Goal: Task Accomplishment & Management: Manage account settings

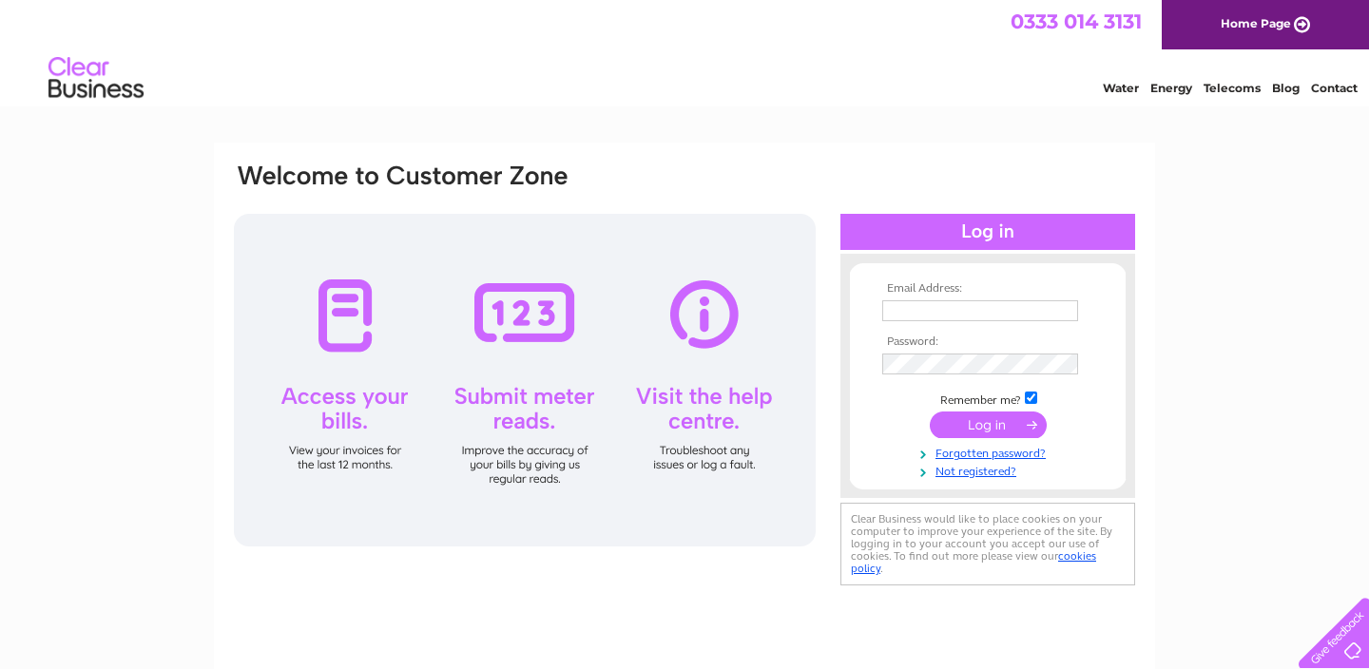
type input "[EMAIL_ADDRESS][DOMAIN_NAME]"
click at [999, 431] on input "submit" at bounding box center [988, 425] width 117 height 27
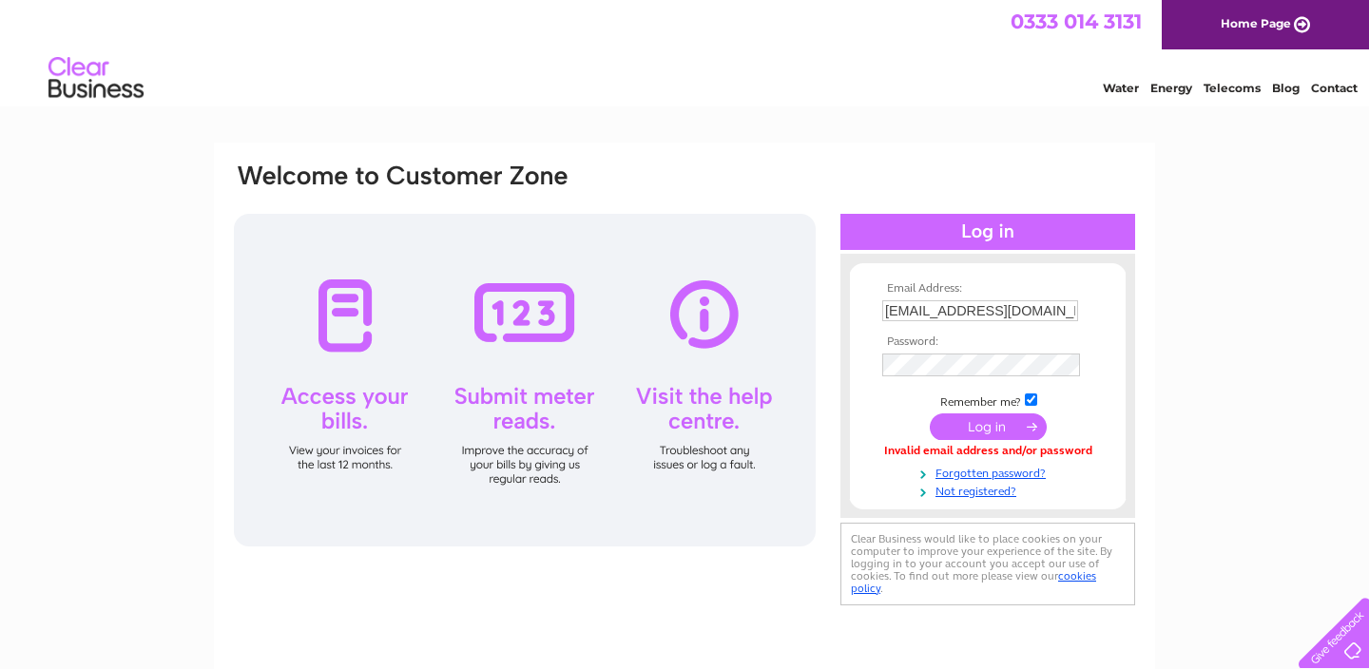
click at [998, 428] on input "submit" at bounding box center [988, 427] width 117 height 27
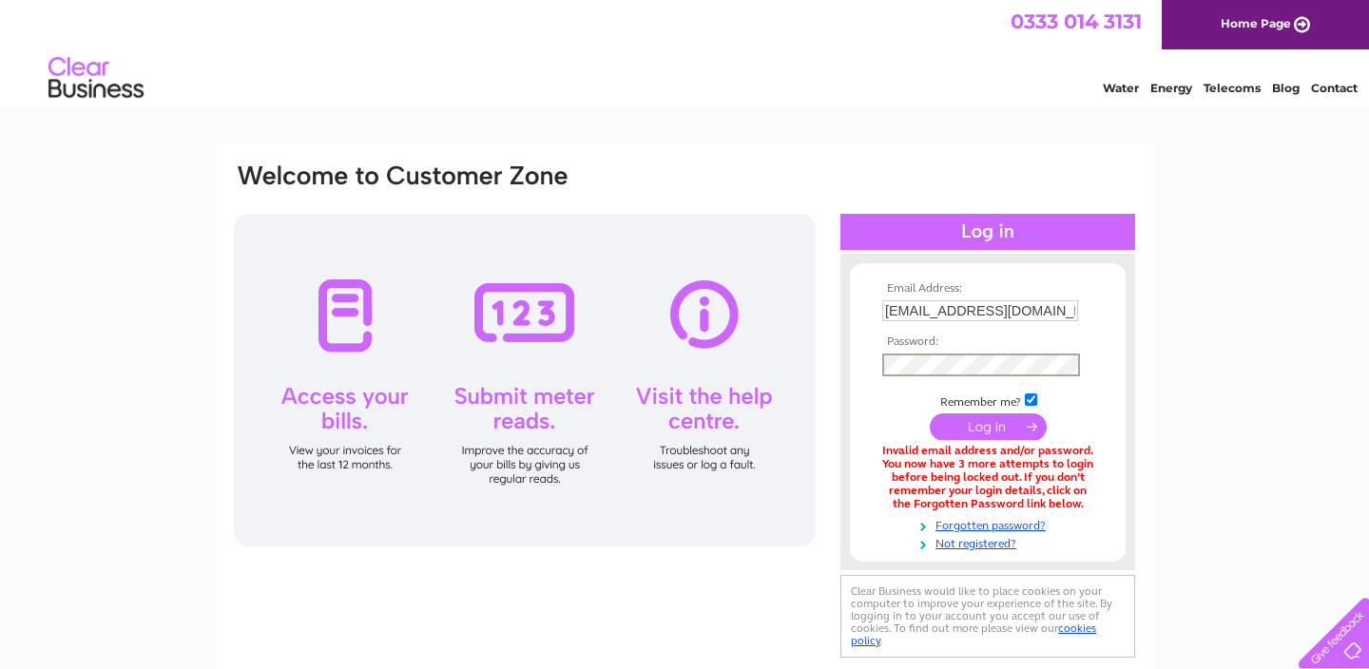
click at [1272, 95] on div "Email Address: info@blissstudio.co.uk Password:" at bounding box center [1286, 85] width 28 height 19
click at [940, 434] on input "submit" at bounding box center [988, 427] width 117 height 27
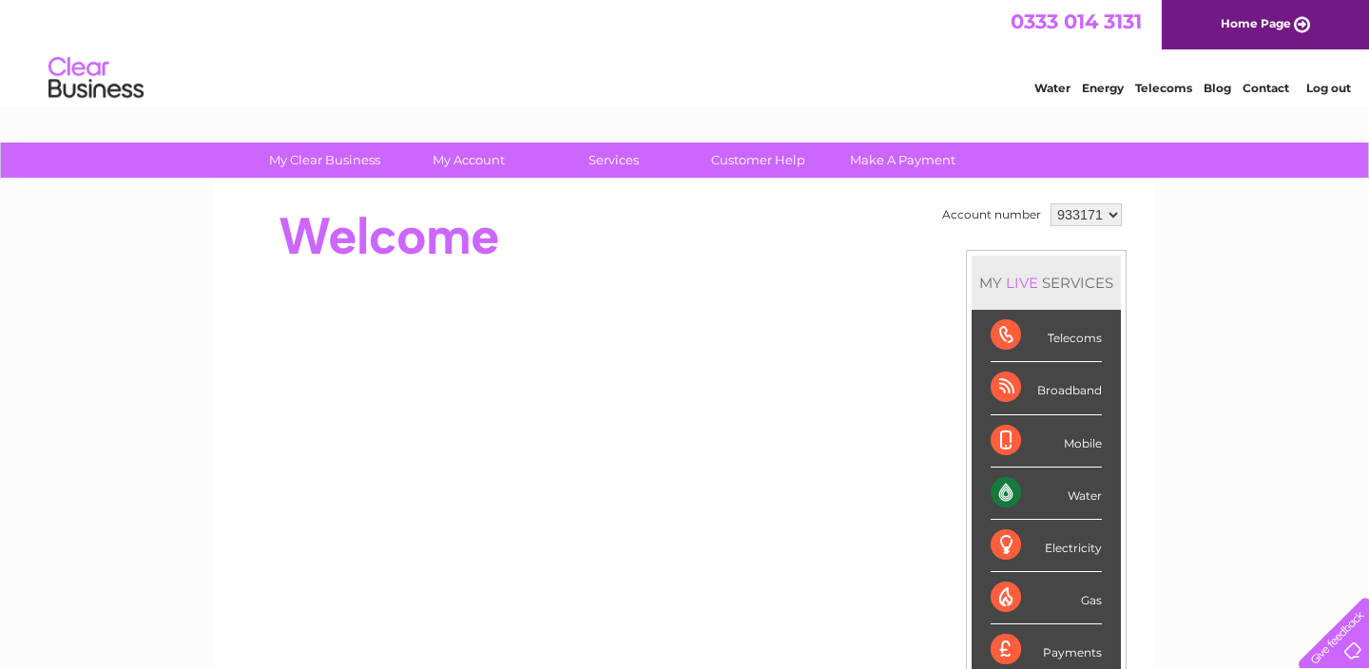
click at [1109, 85] on link "Energy" at bounding box center [1103, 88] width 42 height 14
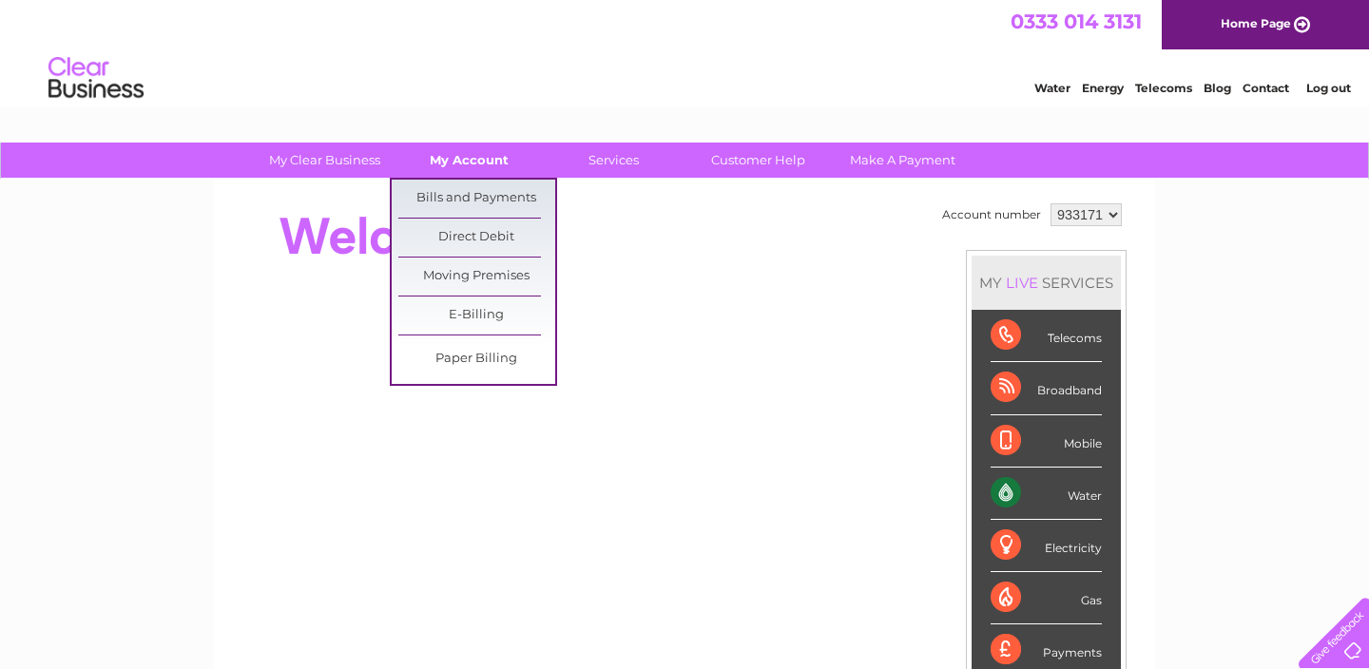
click at [466, 149] on link "My Account" at bounding box center [469, 160] width 157 height 35
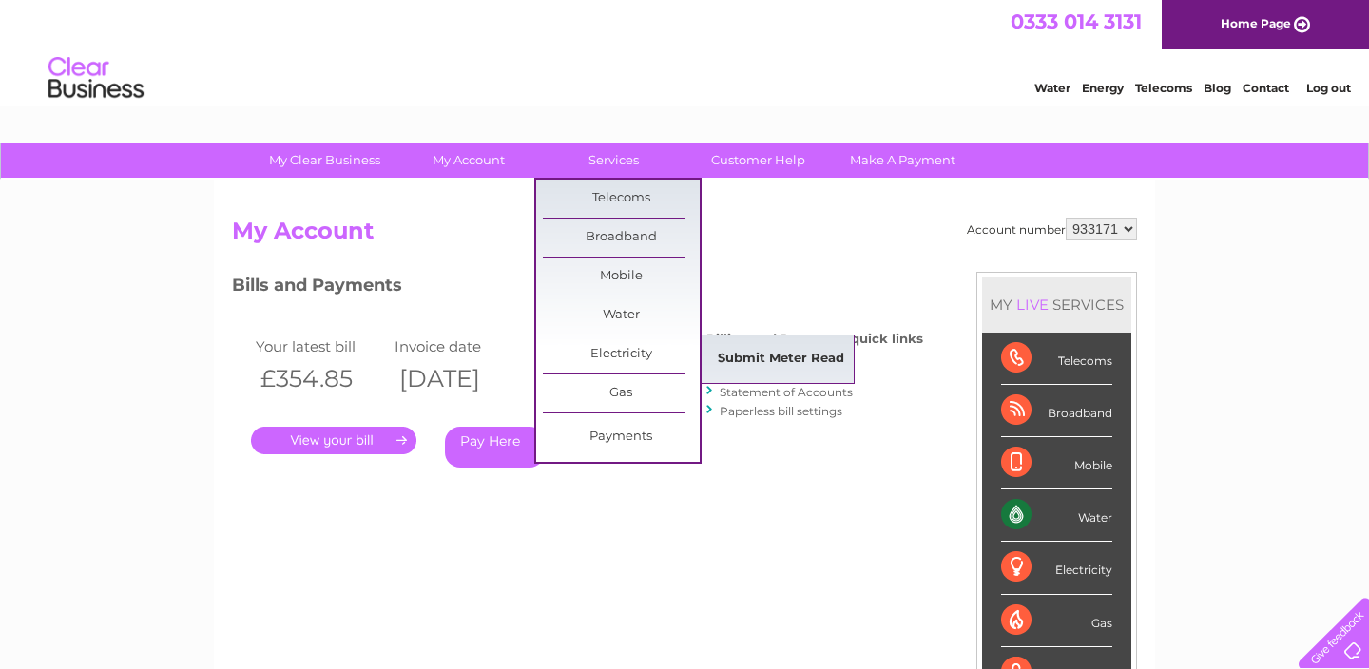
click at [830, 358] on link "Submit Meter Read" at bounding box center [781, 359] width 157 height 38
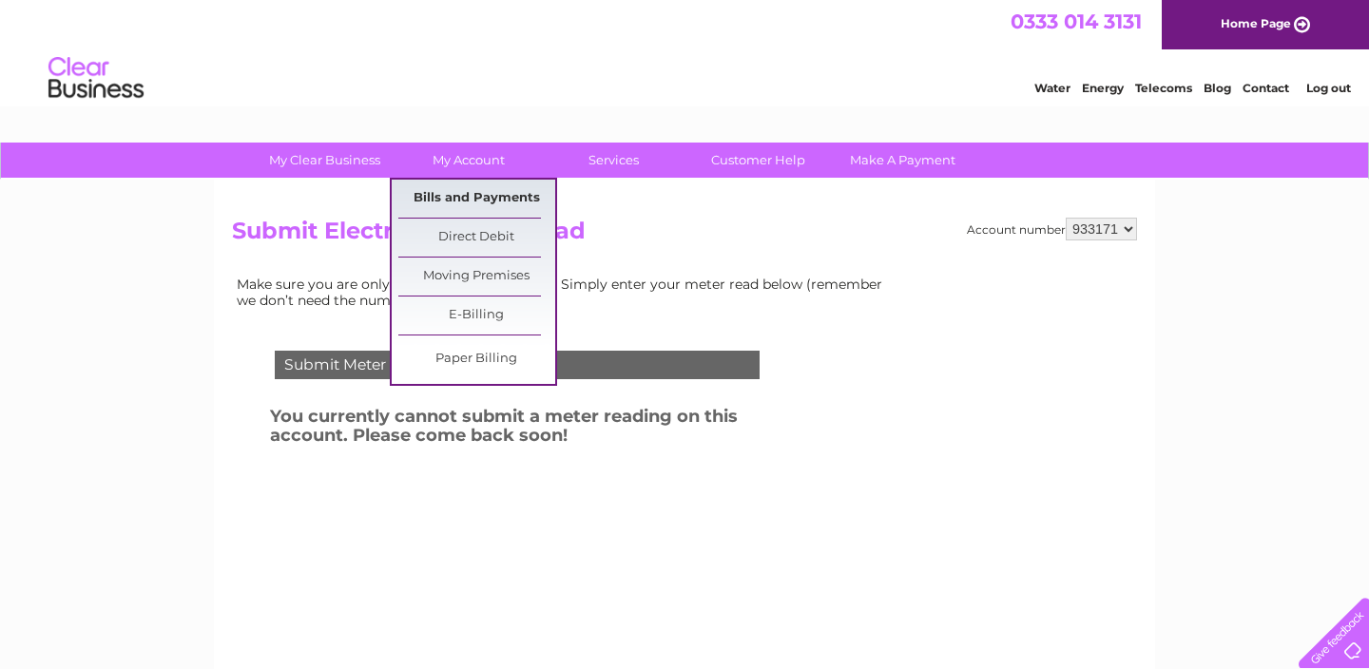
click at [466, 197] on link "Bills and Payments" at bounding box center [476, 199] width 157 height 38
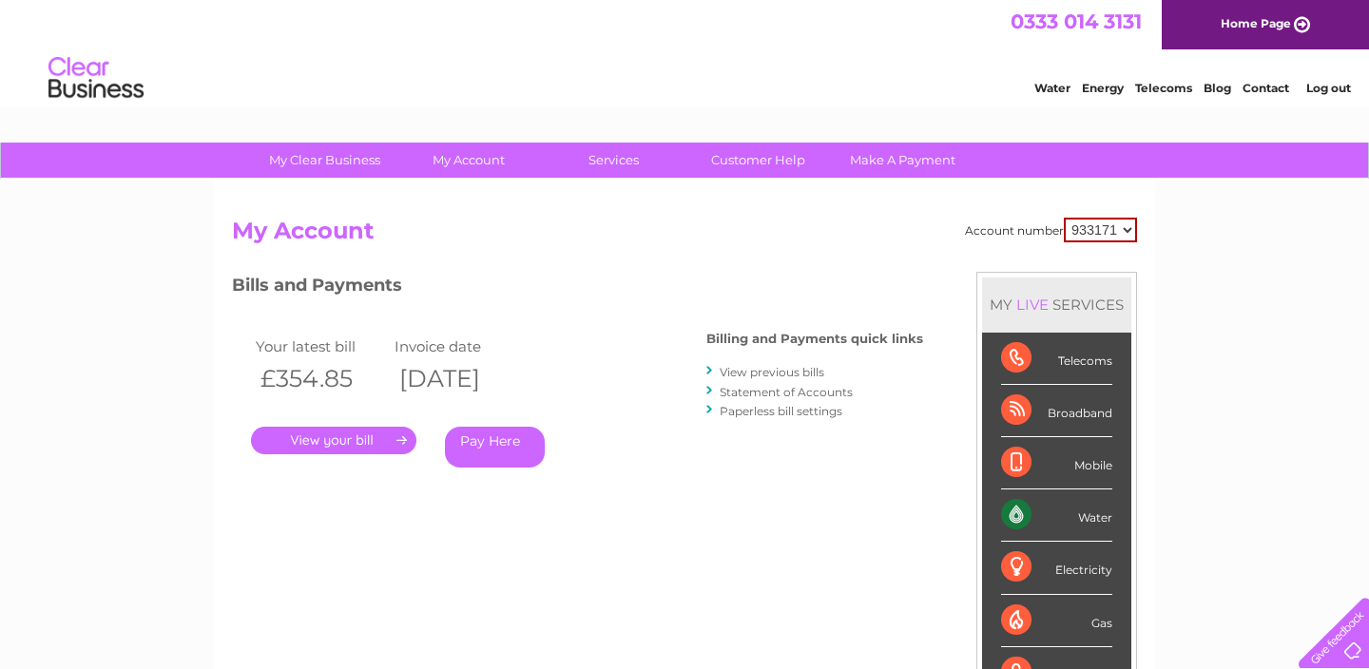
click at [384, 446] on link "." at bounding box center [333, 441] width 165 height 28
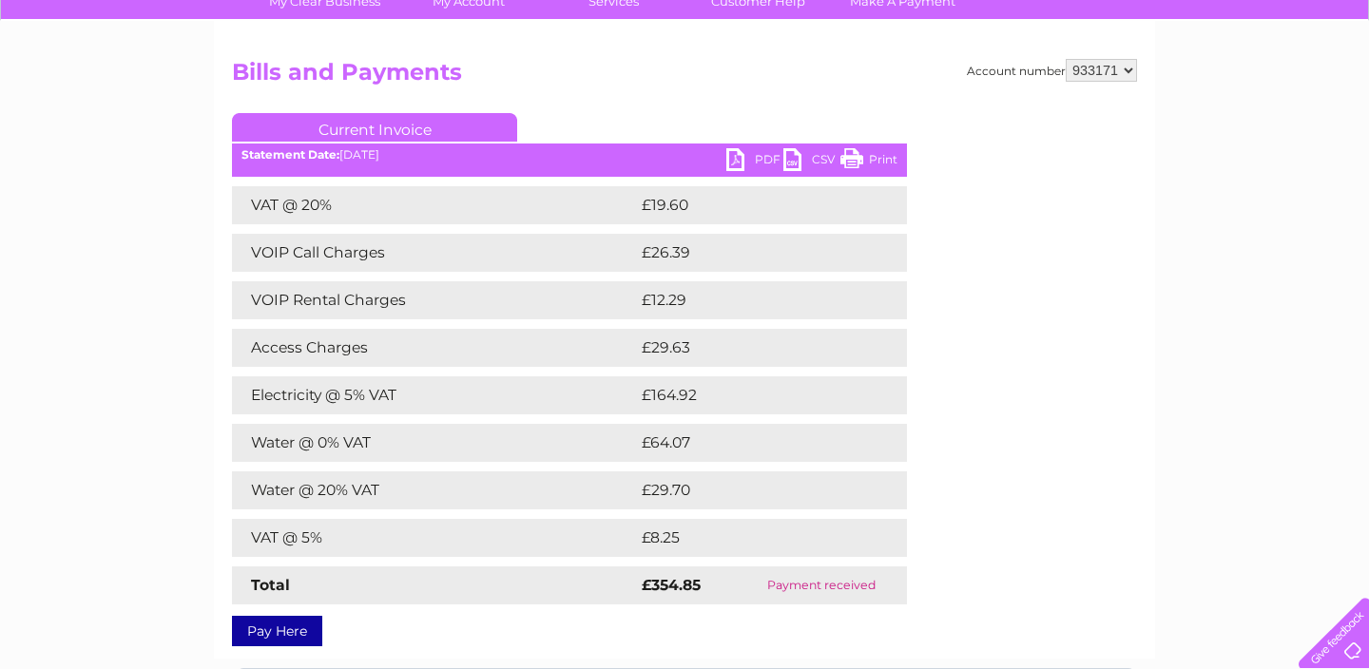
scroll to position [161, 0]
